Goal: Information Seeking & Learning: Learn about a topic

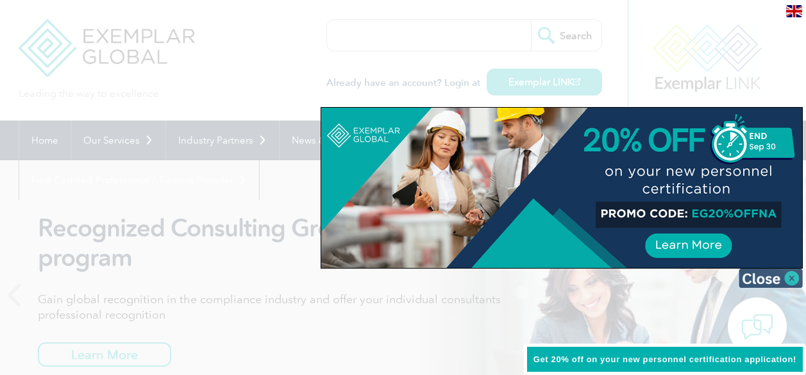
click at [772, 279] on img at bounding box center [771, 278] width 64 height 19
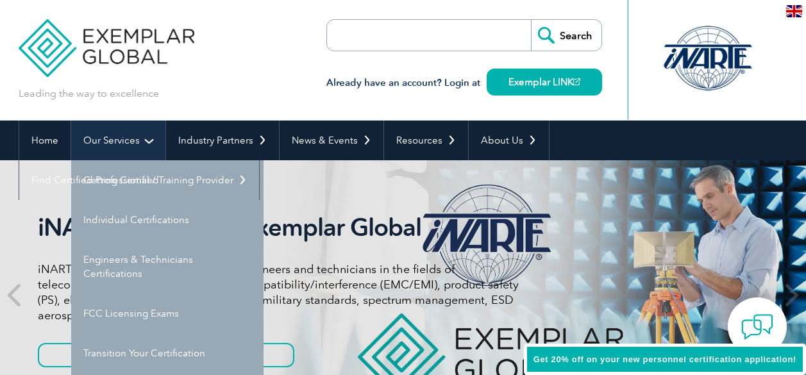
click at [103, 144] on link "Our Services" at bounding box center [118, 141] width 94 height 40
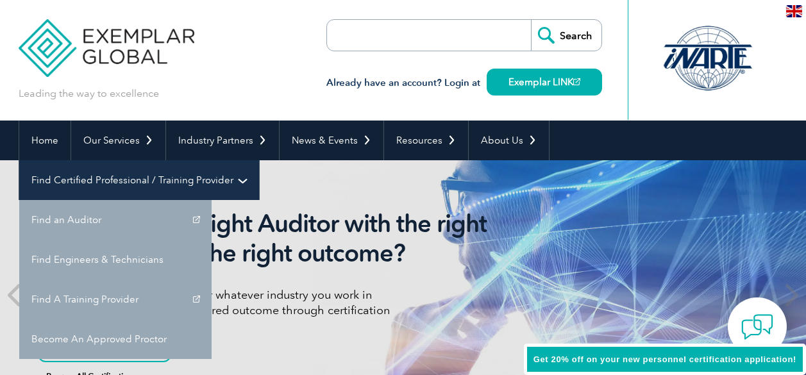
click at [259, 160] on link "Find Certified Professional / Training Provider" at bounding box center [139, 180] width 240 height 40
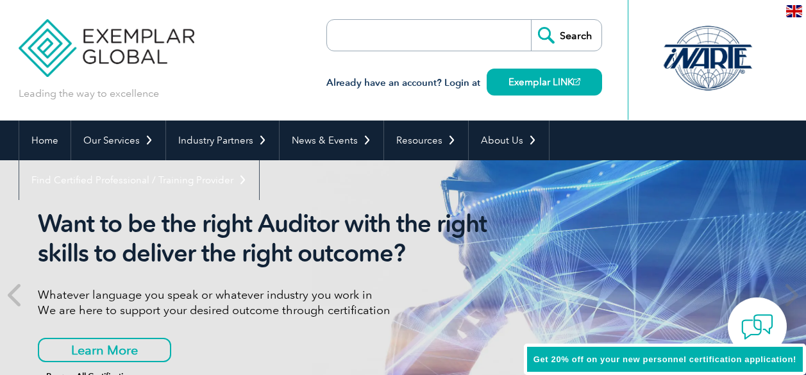
click at [433, 38] on input "search" at bounding box center [401, 35] width 135 height 31
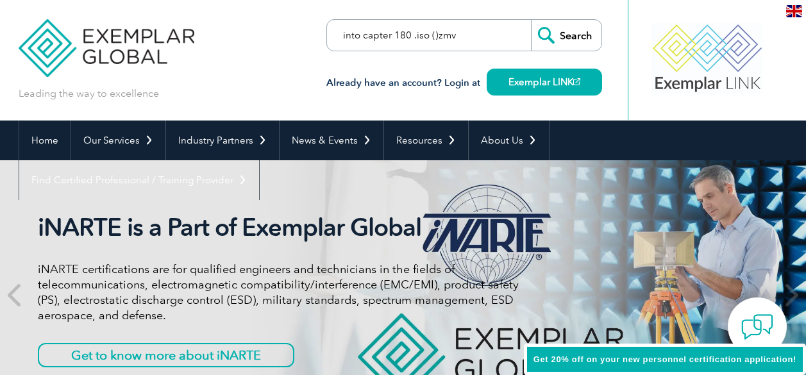
type input "into capter 180 .iso ()zmvf"
click at [481, 40] on form "into capter 180 .iso ()zmvf Search" at bounding box center [465, 35] width 276 height 32
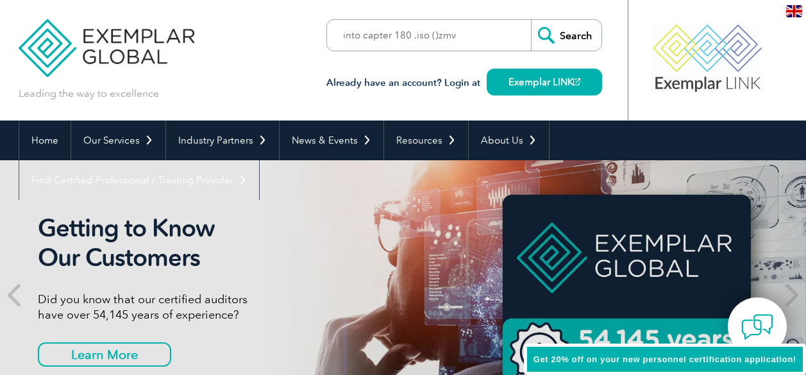
click at [555, 40] on input "Search" at bounding box center [566, 35] width 71 height 31
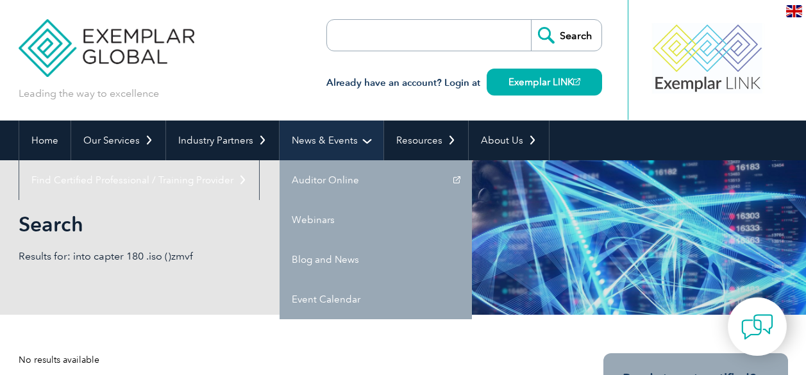
click at [326, 155] on link "News & Events" at bounding box center [332, 141] width 104 height 40
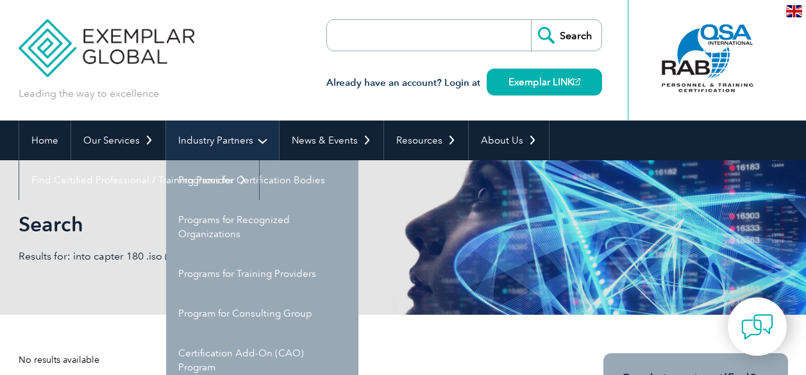
click at [166, 140] on link "Industry Partners" at bounding box center [222, 141] width 113 height 40
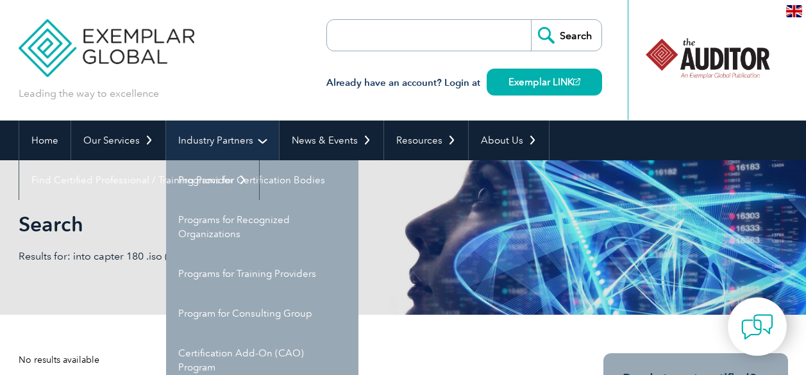
click at [166, 140] on link "Industry Partners" at bounding box center [222, 141] width 113 height 40
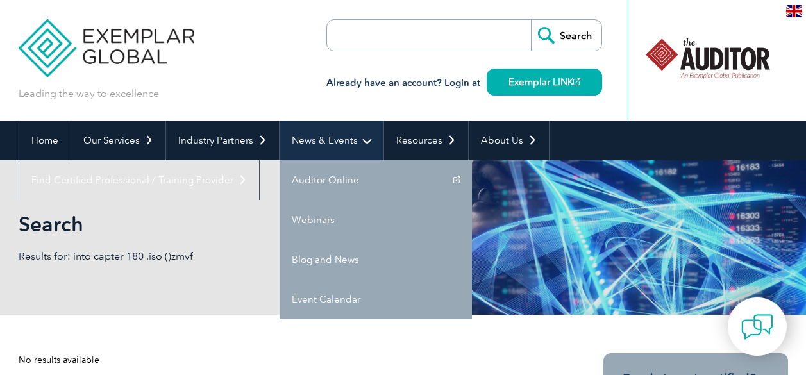
click at [336, 132] on link "News & Events" at bounding box center [332, 141] width 104 height 40
click at [374, 134] on link "News & Events" at bounding box center [332, 141] width 104 height 40
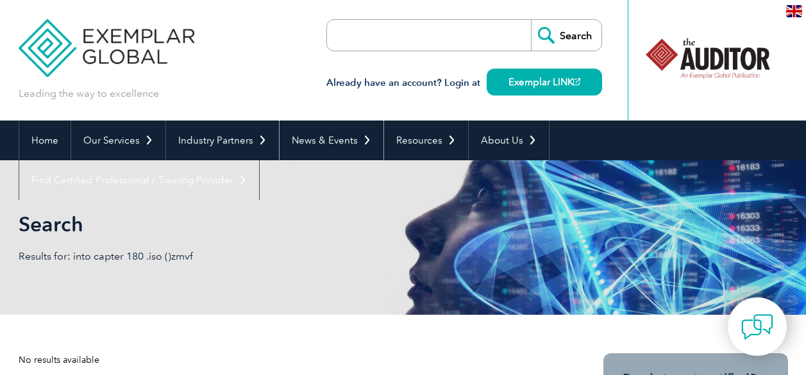
scroll to position [3, 0]
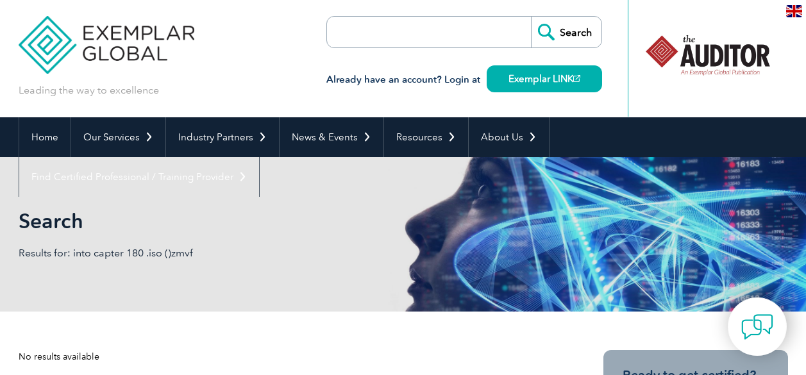
click at [293, 98] on div "Leading the way to excellence Search" at bounding box center [404, 57] width 770 height 121
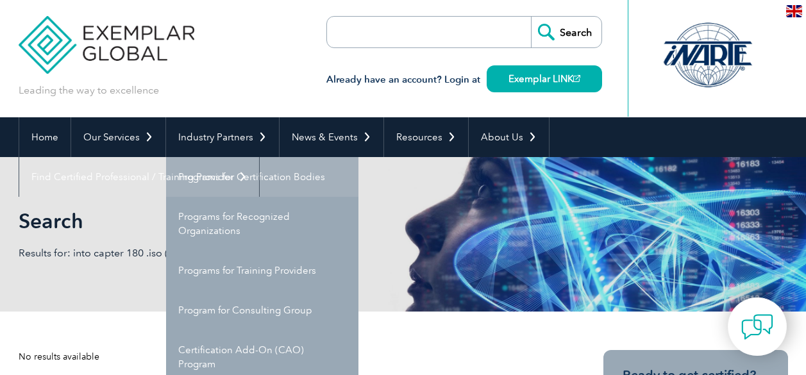
click at [259, 167] on link "Programs for Certification Bodies" at bounding box center [262, 177] width 192 height 40
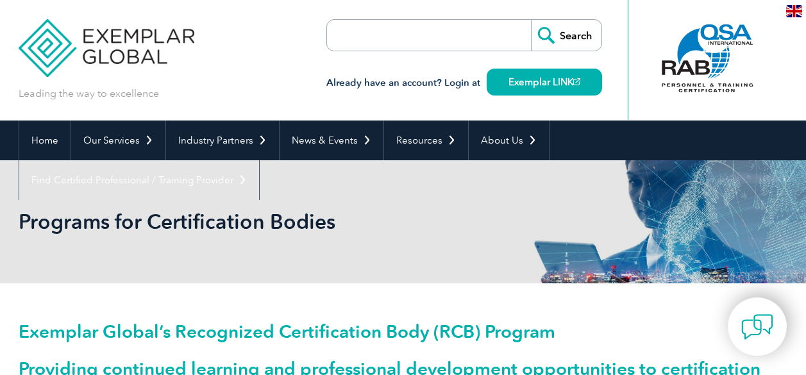
click at [346, 66] on div "Already have an account? Login at Exemplar LINK" at bounding box center [465, 75] width 276 height 49
click at [428, 27] on input "search" at bounding box center [401, 35] width 135 height 31
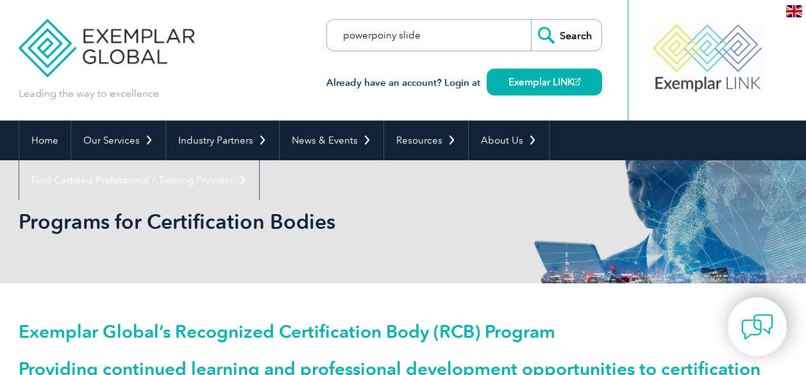
type input "powerpoiny slide"
click at [531, 20] on input "Search" at bounding box center [566, 35] width 71 height 31
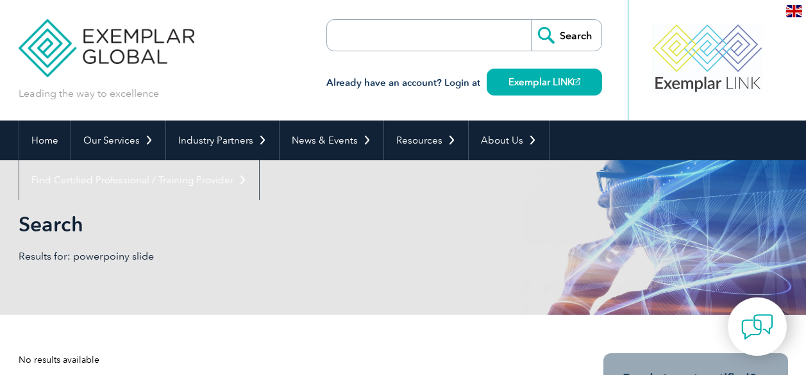
click at [413, 42] on input "search" at bounding box center [401, 35] width 135 height 31
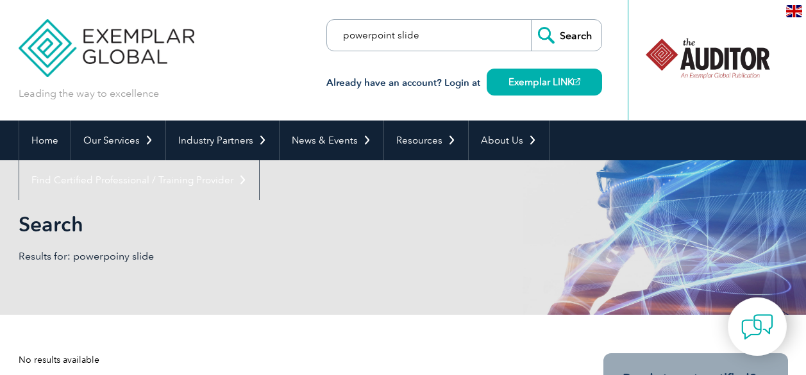
type input "powerpoint slide"
click at [558, 31] on input "Search" at bounding box center [566, 35] width 71 height 31
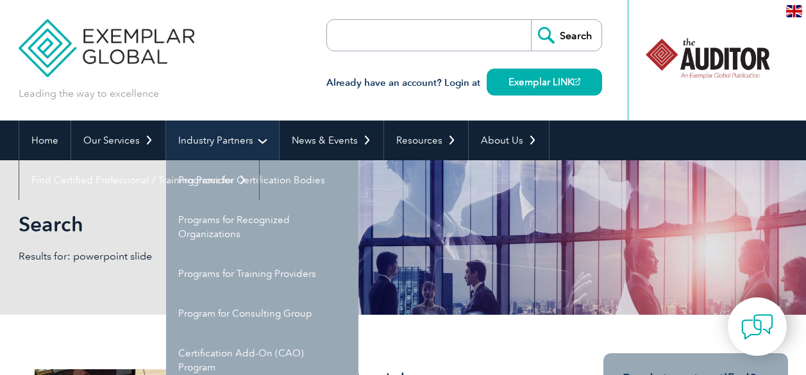
click at [259, 128] on link "Industry Partners" at bounding box center [222, 141] width 113 height 40
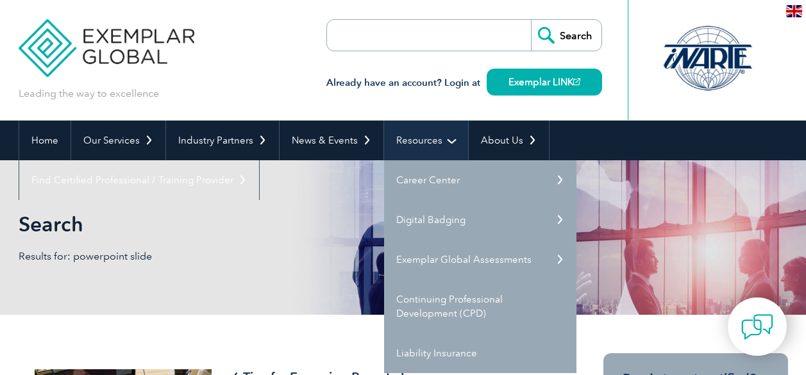
click at [425, 138] on link "Resources" at bounding box center [426, 141] width 84 height 40
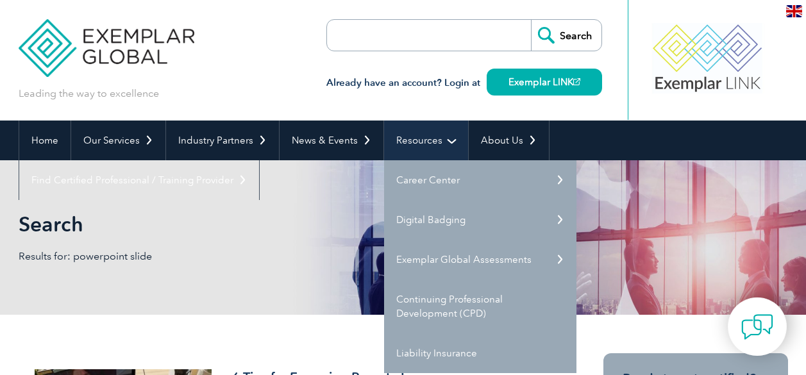
click at [439, 146] on link "Resources" at bounding box center [426, 141] width 84 height 40
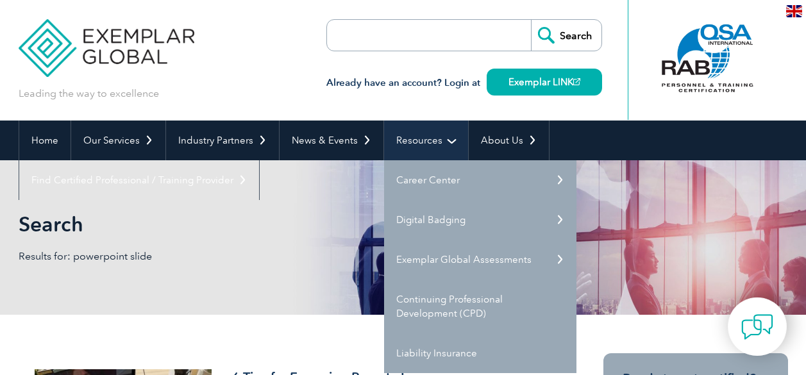
click at [449, 135] on link "Resources" at bounding box center [426, 141] width 84 height 40
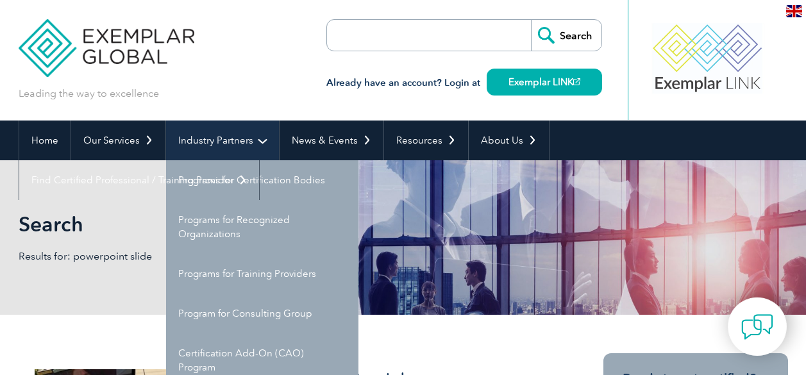
click at [261, 135] on link "Industry Partners" at bounding box center [222, 141] width 113 height 40
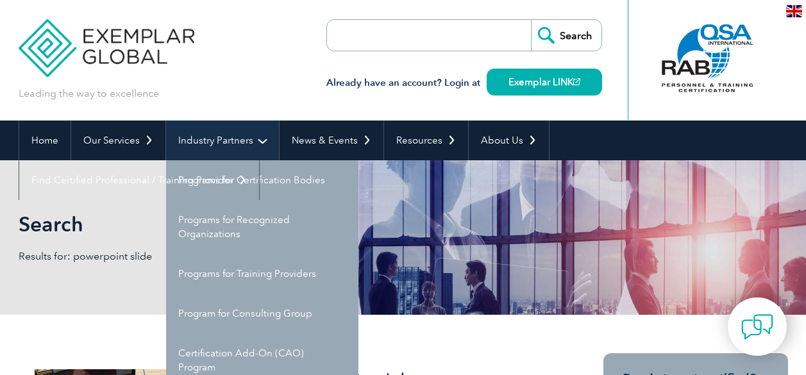
click at [261, 135] on link "Industry Partners" at bounding box center [222, 141] width 113 height 40
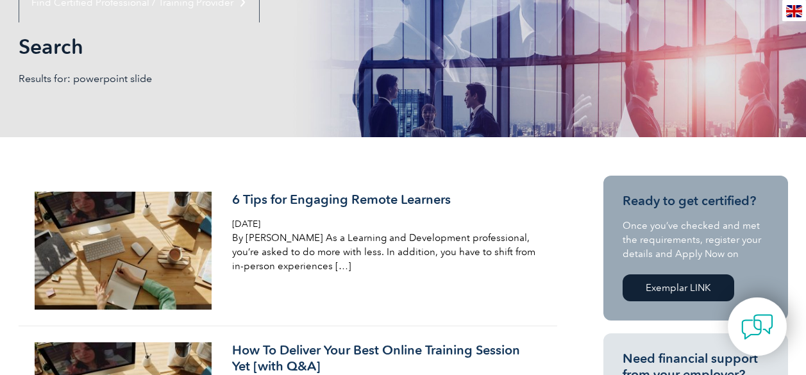
scroll to position [104, 0]
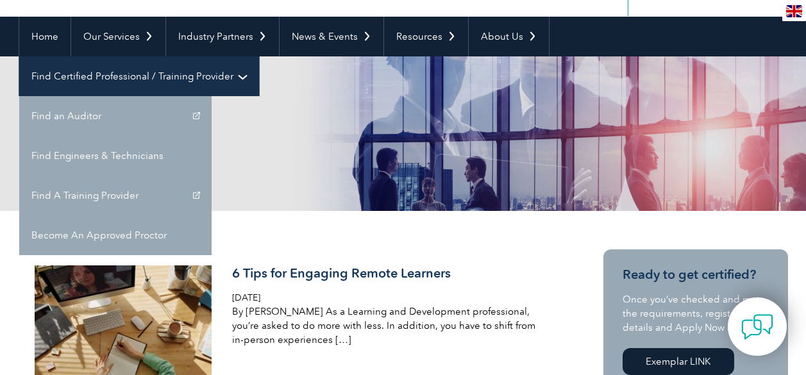
click at [259, 56] on link "Find Certified Professional / Training Provider" at bounding box center [139, 76] width 240 height 40
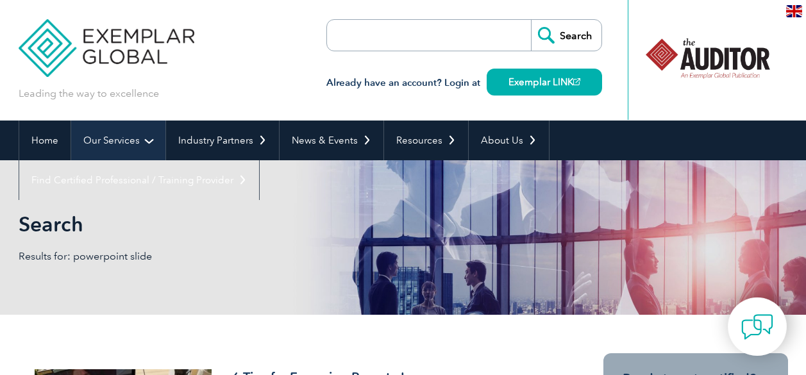
click at [119, 132] on link "Our Services" at bounding box center [118, 141] width 94 height 40
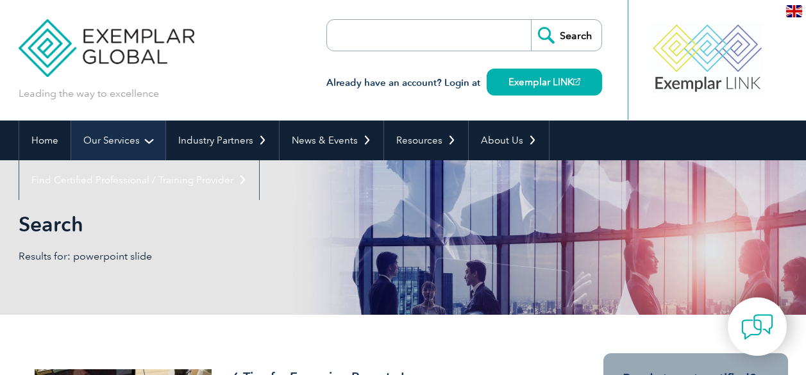
click at [136, 140] on link "Our Services" at bounding box center [118, 141] width 94 height 40
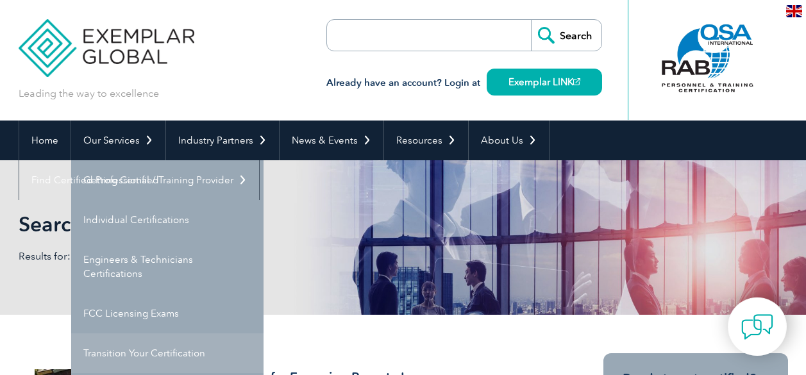
click at [144, 346] on link "Transition Your Certification" at bounding box center [167, 354] width 192 height 40
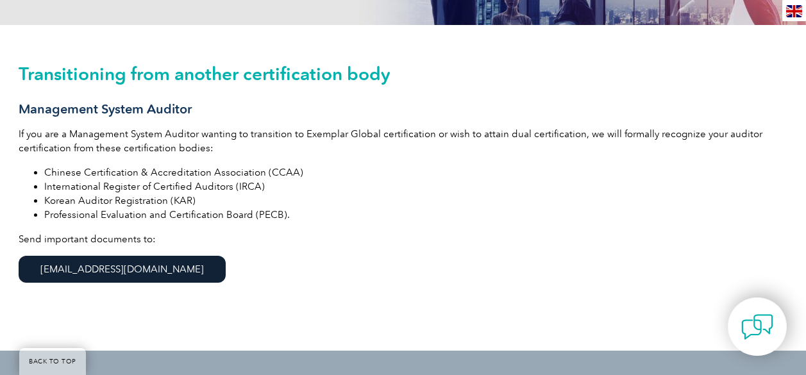
scroll to position [309, 0]
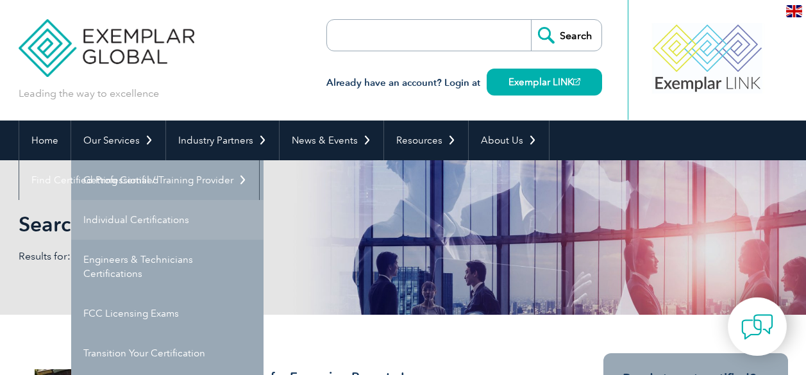
click at [138, 224] on link "Individual Certifications" at bounding box center [167, 220] width 192 height 40
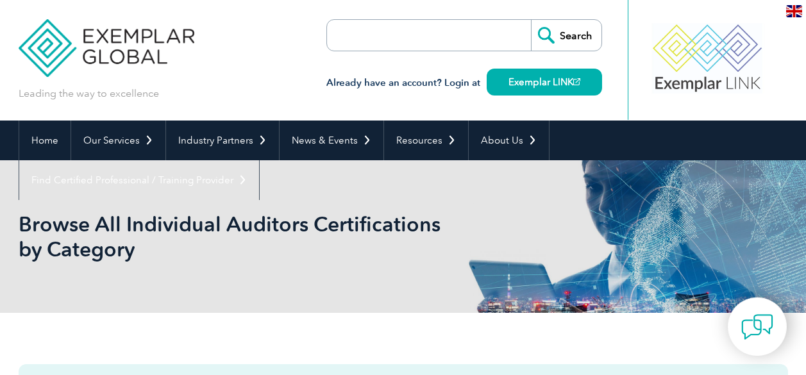
click at [395, 37] on input "search" at bounding box center [401, 35] width 135 height 31
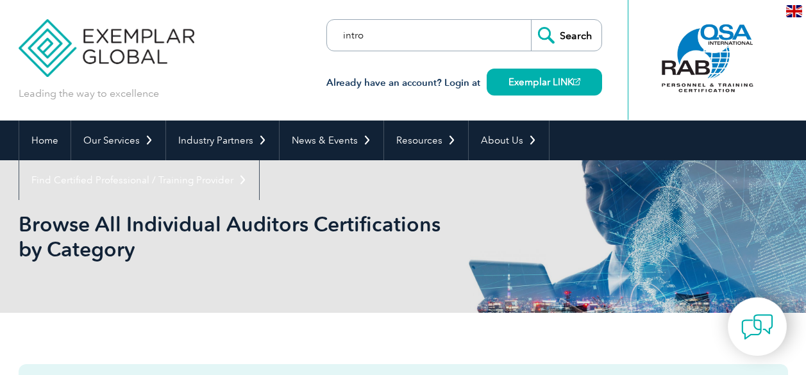
type input "intro"
click at [561, 42] on input "Search" at bounding box center [566, 35] width 71 height 31
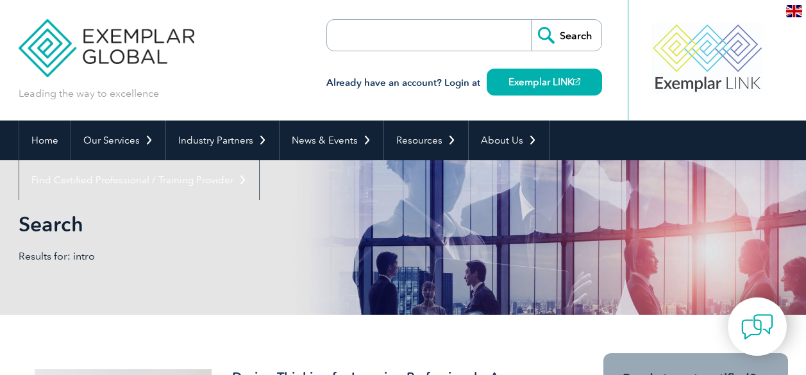
click at [118, 63] on img at bounding box center [107, 38] width 176 height 77
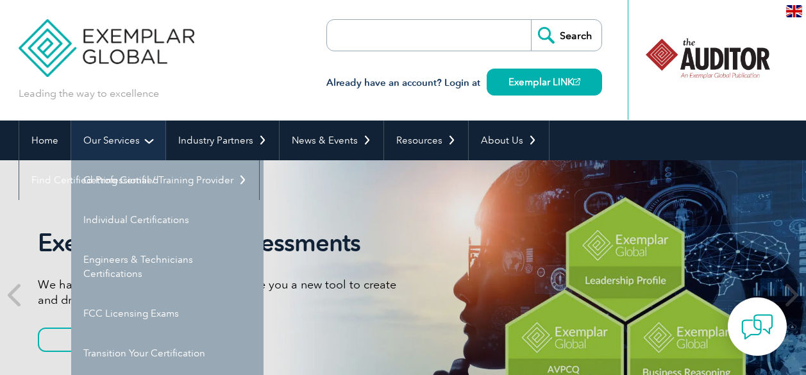
click at [119, 158] on link "Our Services" at bounding box center [118, 141] width 94 height 40
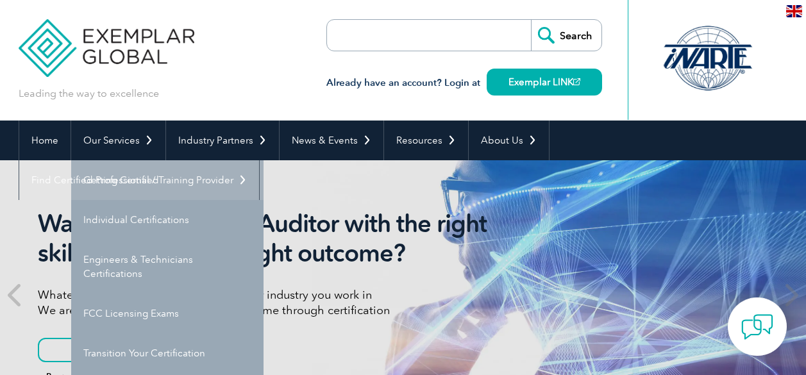
click at [140, 172] on link "Getting Certified" at bounding box center [167, 180] width 192 height 40
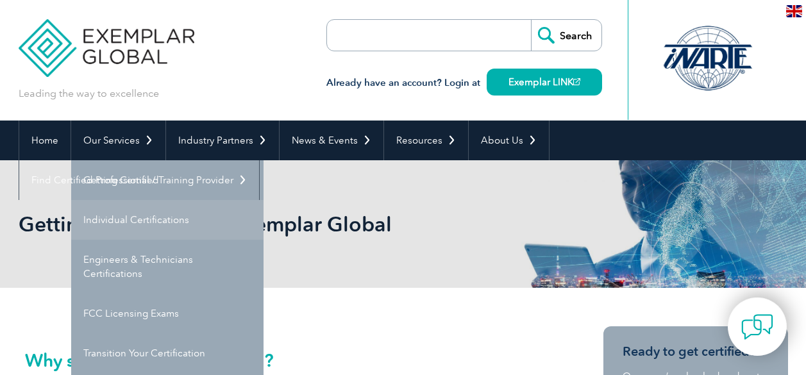
click at [135, 239] on link "Individual Certifications" at bounding box center [167, 220] width 192 height 40
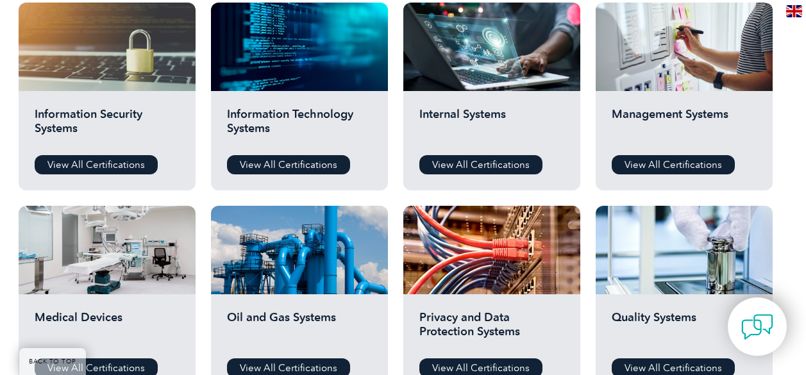
scroll to position [685, 0]
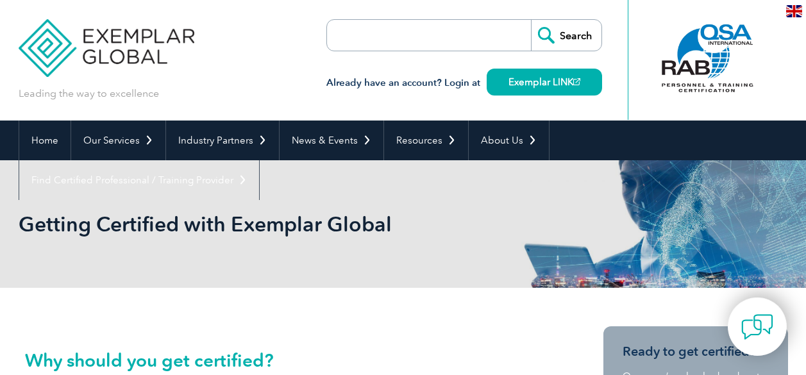
click at [217, 198] on div "Getting Certified with Exemplar Global" at bounding box center [404, 224] width 770 height 128
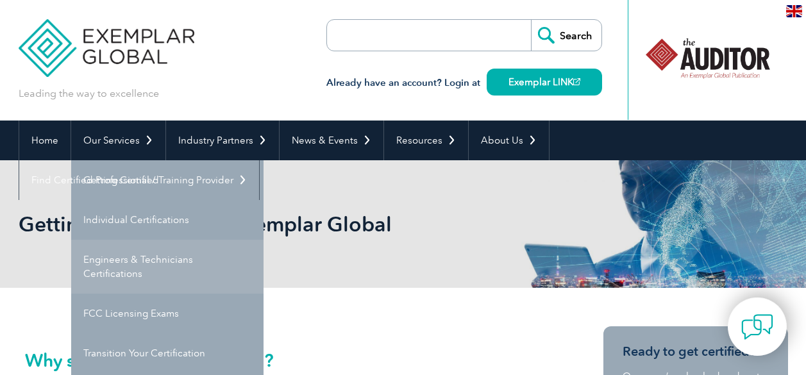
click at [124, 272] on link "Engineers & Technicians Certifications" at bounding box center [167, 267] width 192 height 54
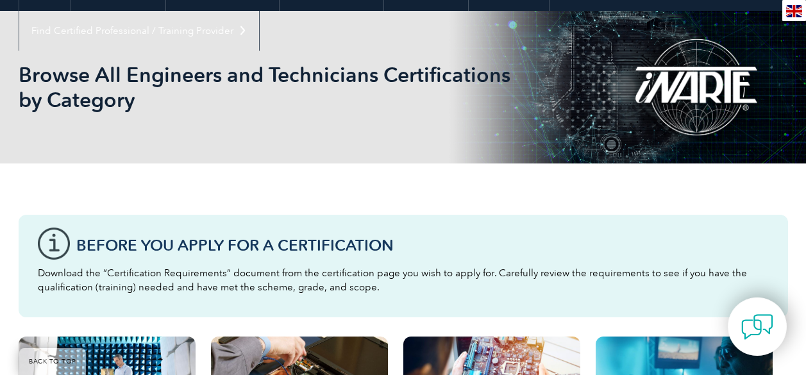
scroll to position [108, 0]
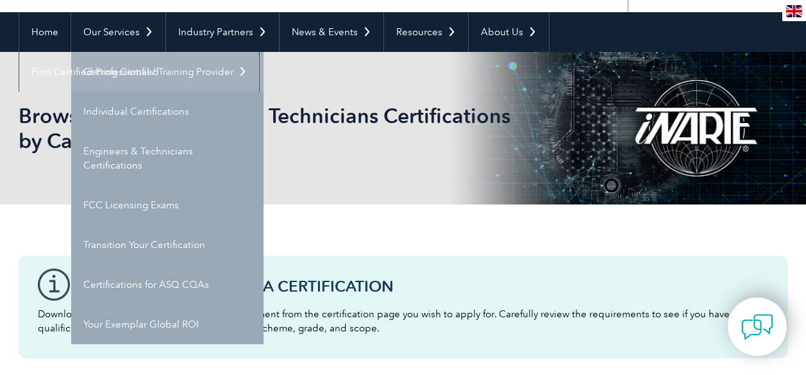
click at [202, 64] on link "Getting Certified" at bounding box center [167, 72] width 192 height 40
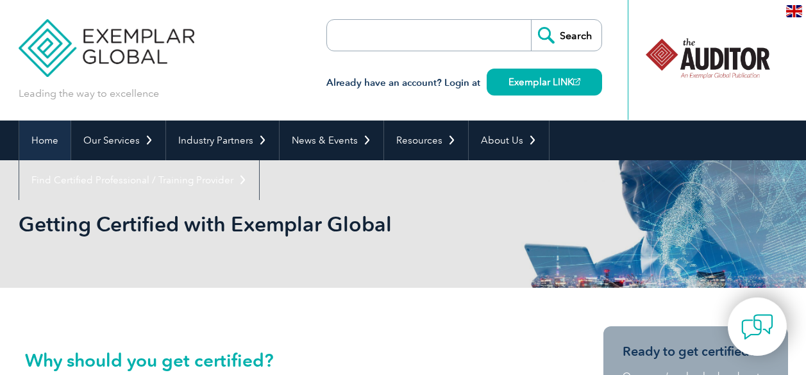
click at [47, 145] on link "Home" at bounding box center [44, 141] width 51 height 40
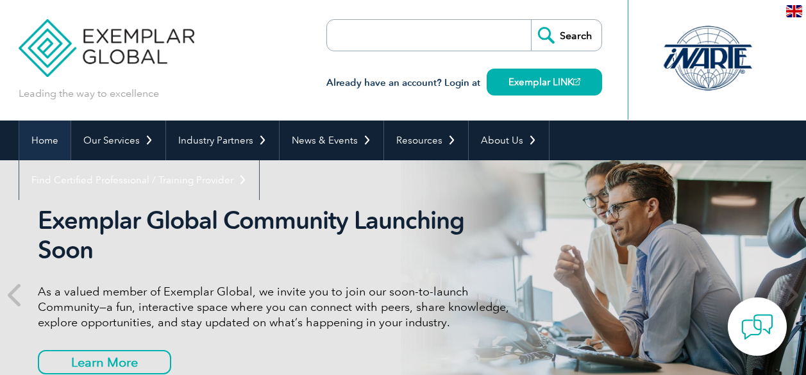
click at [47, 144] on link "Home" at bounding box center [44, 141] width 51 height 40
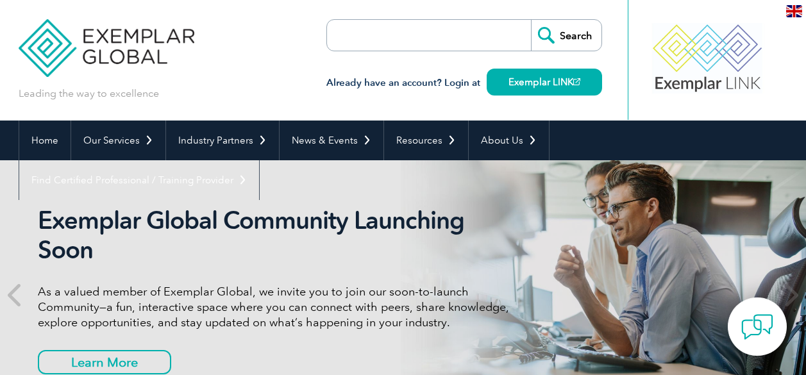
click at [235, 109] on div "Leading the way to excellence Search Already have an account? Login at Exemplar…" at bounding box center [404, 60] width 770 height 121
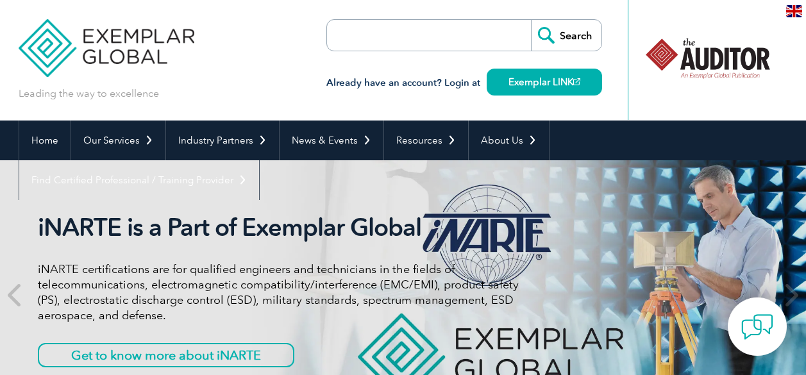
click at [386, 46] on input "search" at bounding box center [401, 35] width 135 height 31
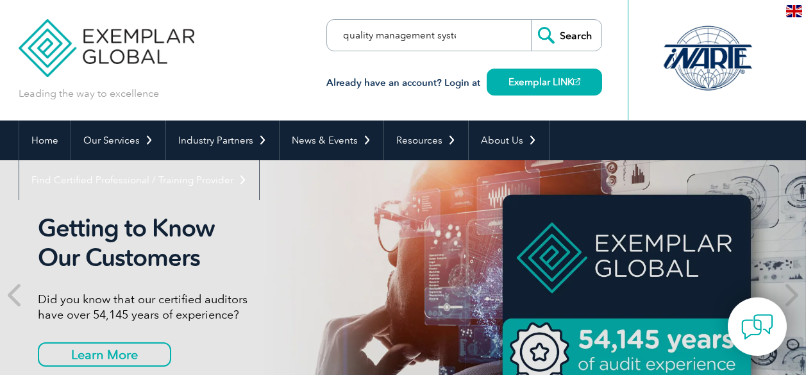
scroll to position [0, 14]
type input "quality management systems"
click at [531, 20] on input "Search" at bounding box center [566, 35] width 71 height 31
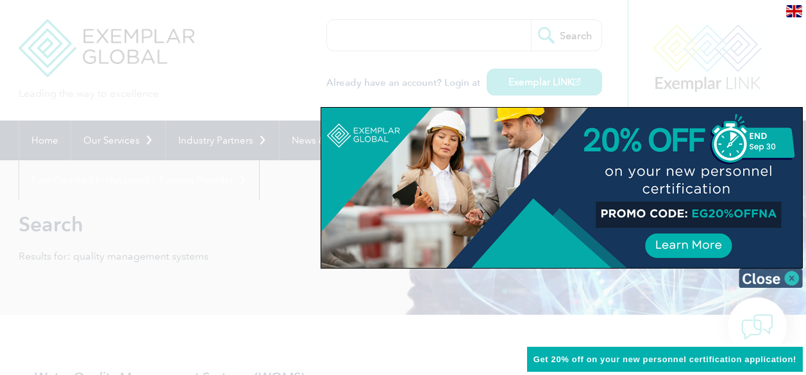
click at [785, 279] on img at bounding box center [771, 278] width 64 height 19
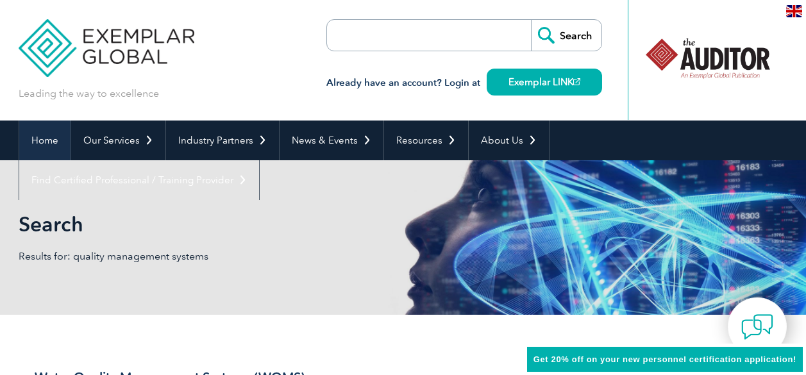
click at [49, 133] on link "Home" at bounding box center [44, 141] width 51 height 40
